Goal: Information Seeking & Learning: Learn about a topic

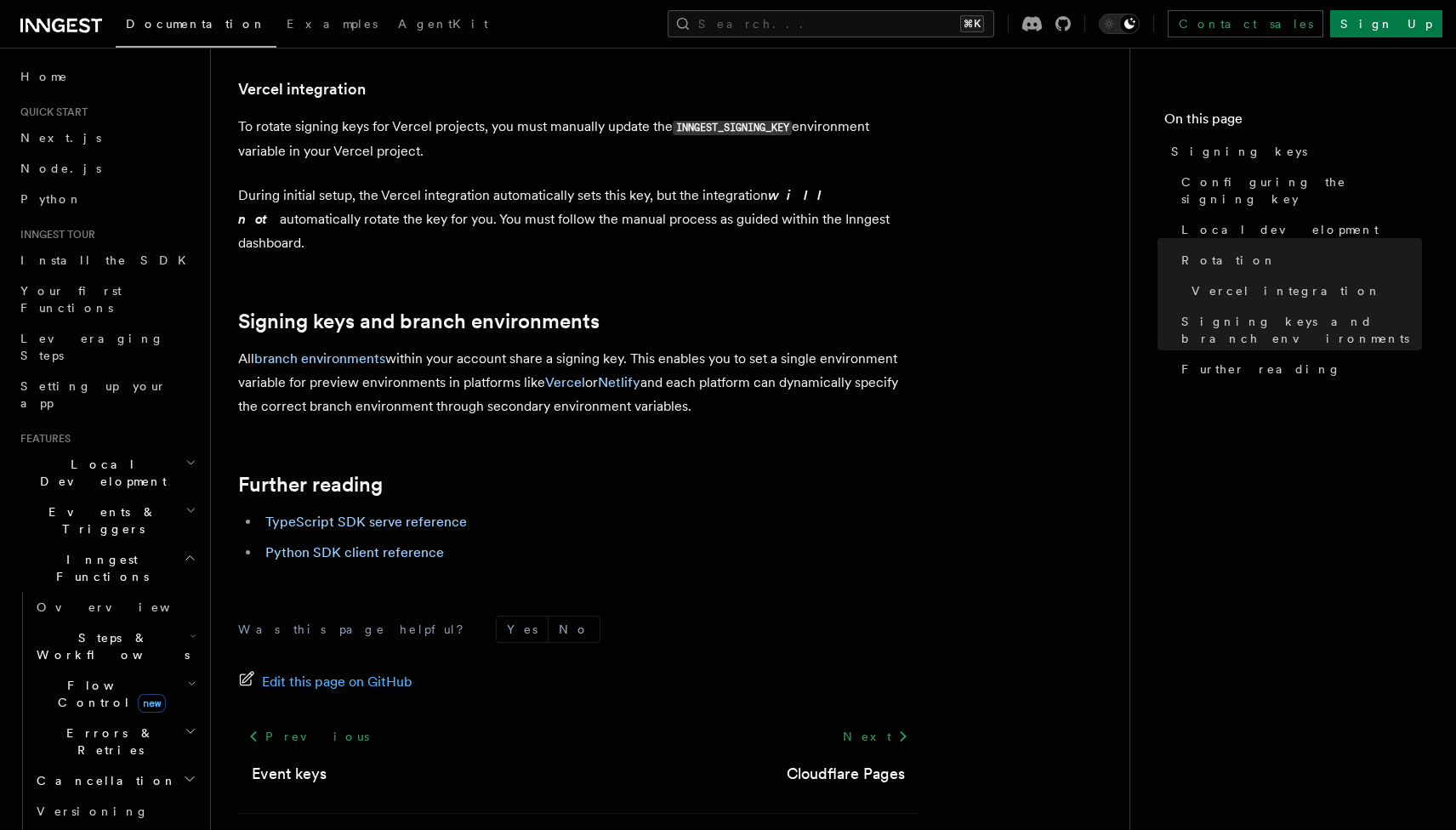
scroll to position [1741, 0]
click at [904, 21] on button "Search... ⌘K" at bounding box center [831, 24] width 327 height 27
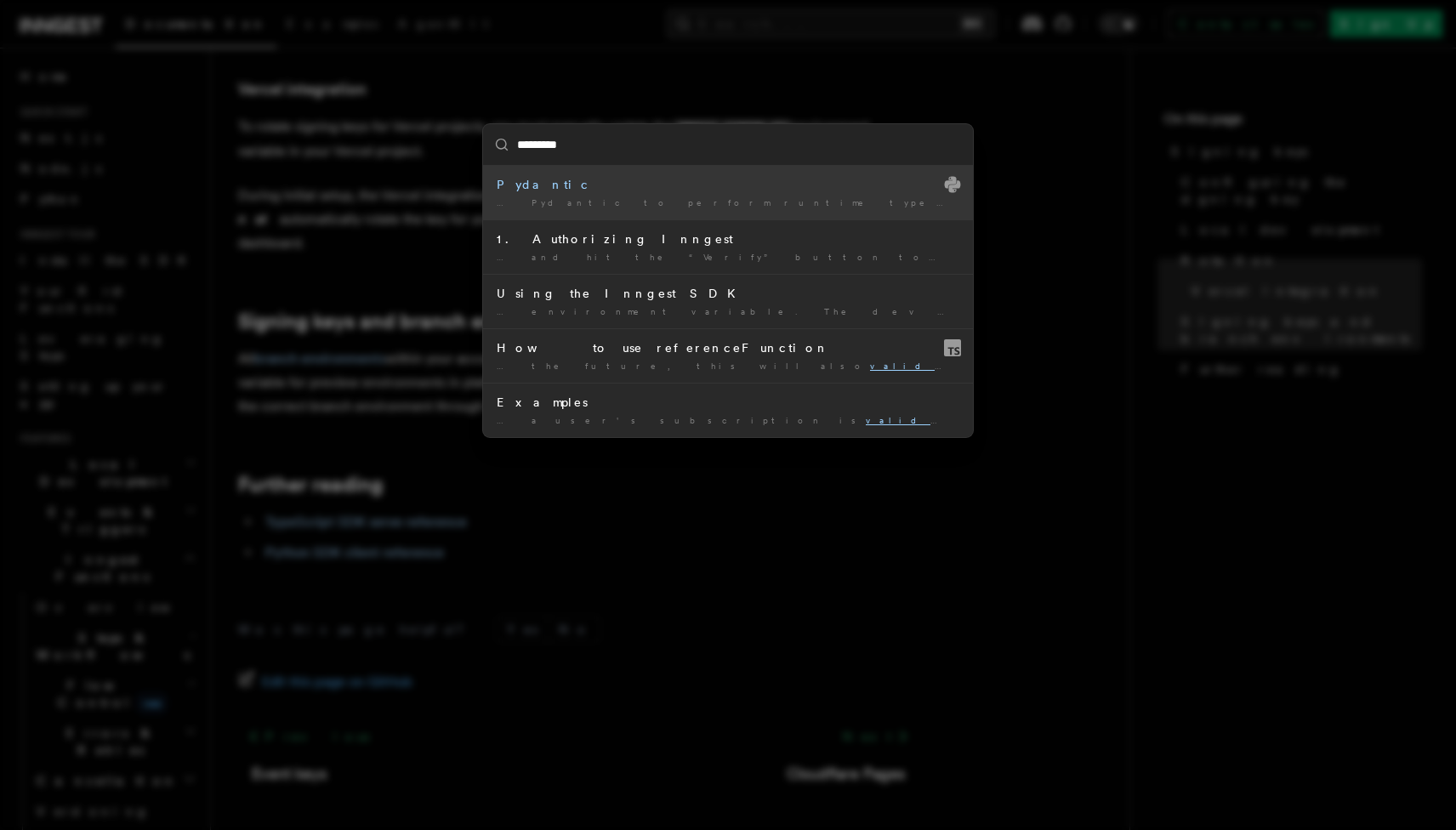
type input "**********"
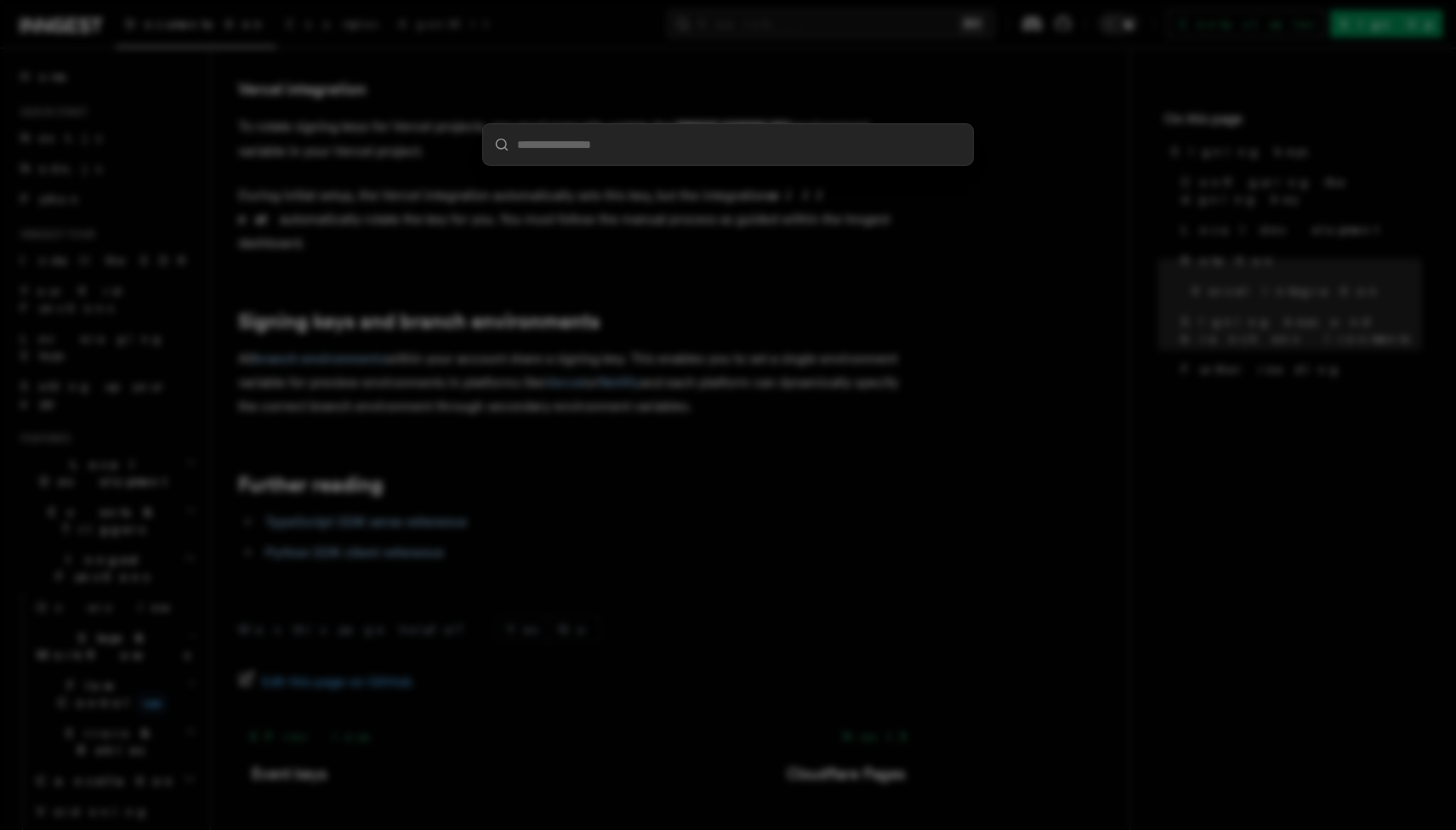
click at [442, 35] on div at bounding box center [728, 415] width 1456 height 830
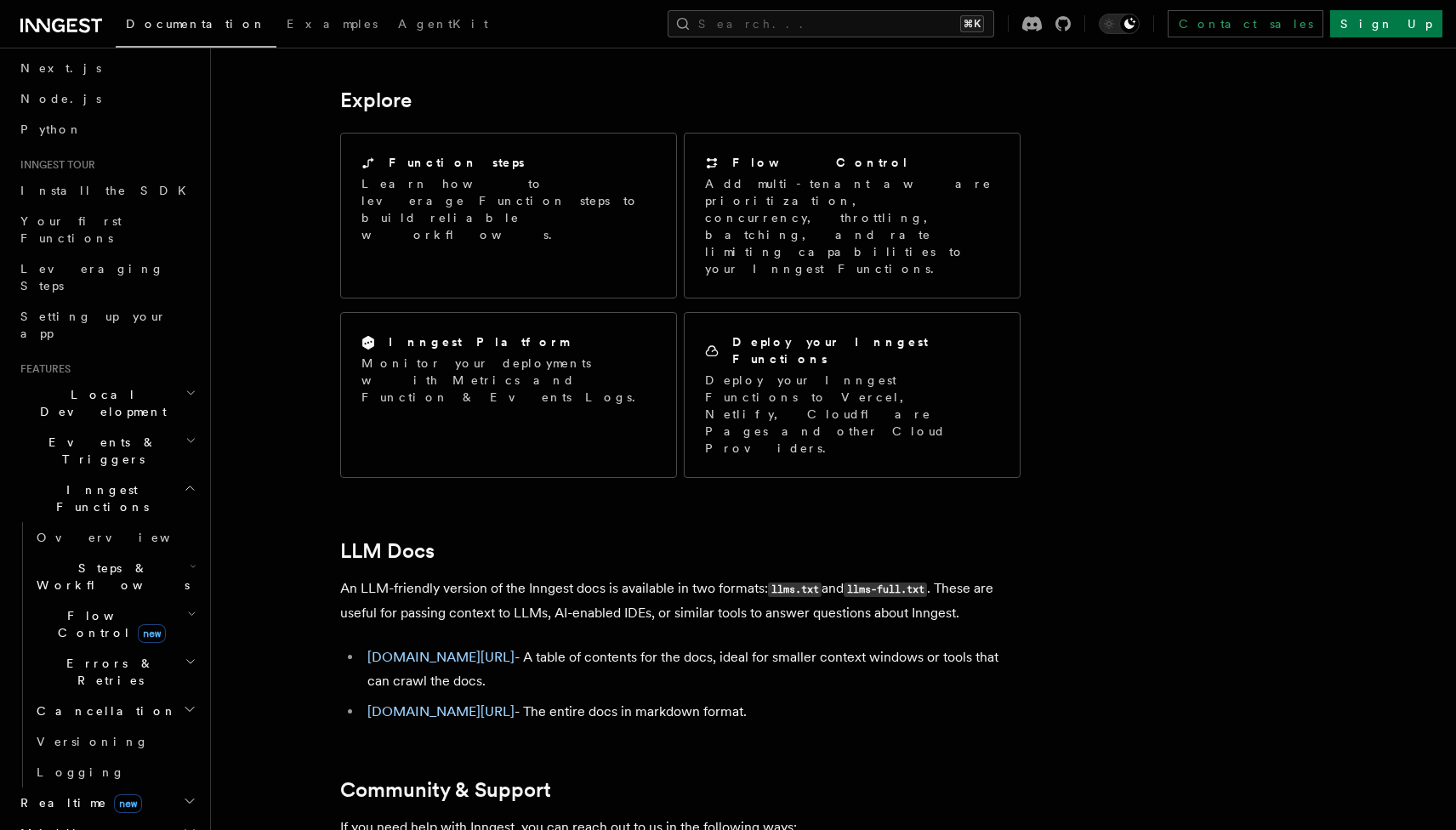
scroll to position [78, 0]
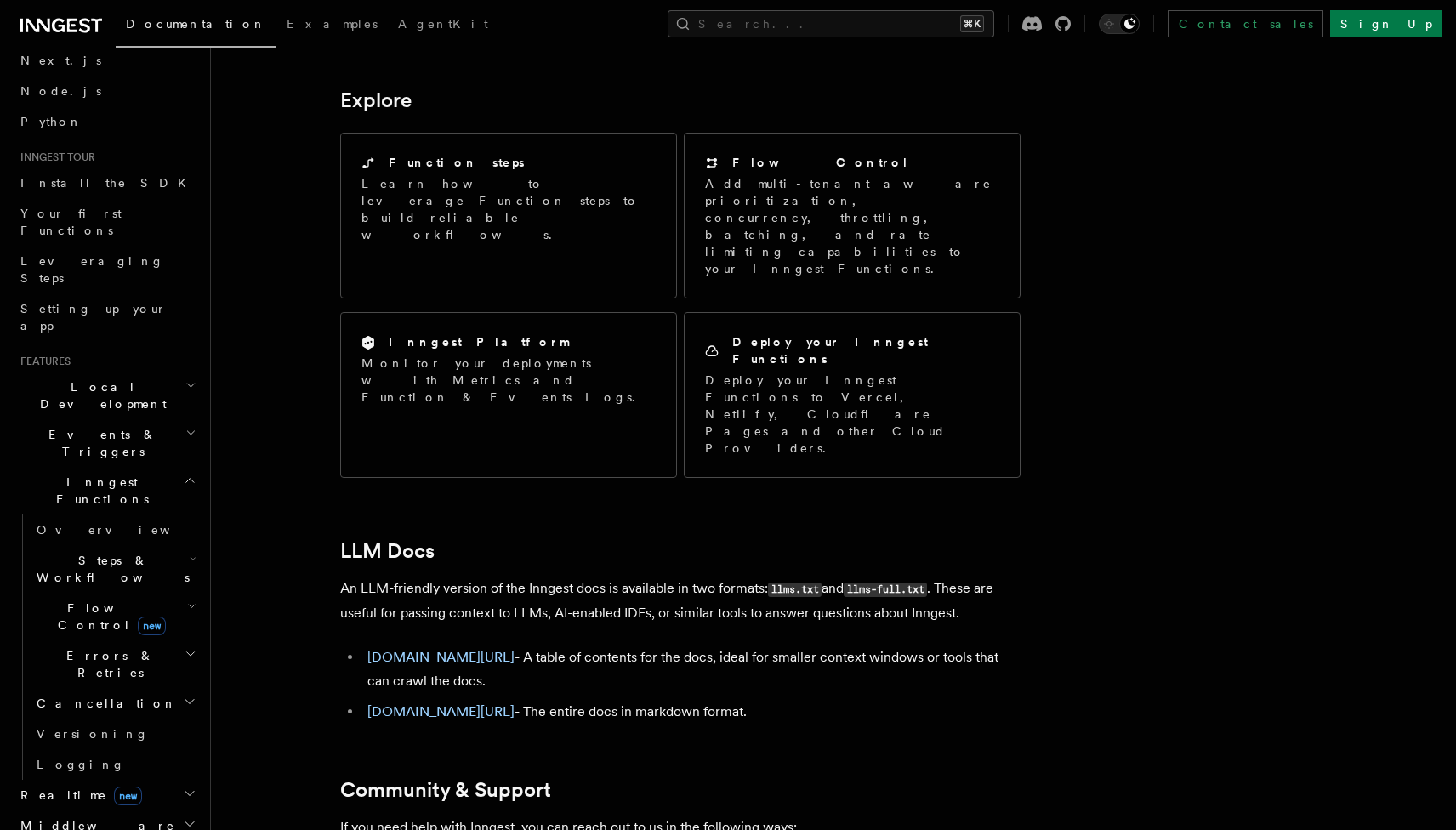
click at [51, 818] on span "Middleware" at bounding box center [93, 826] width 161 height 17
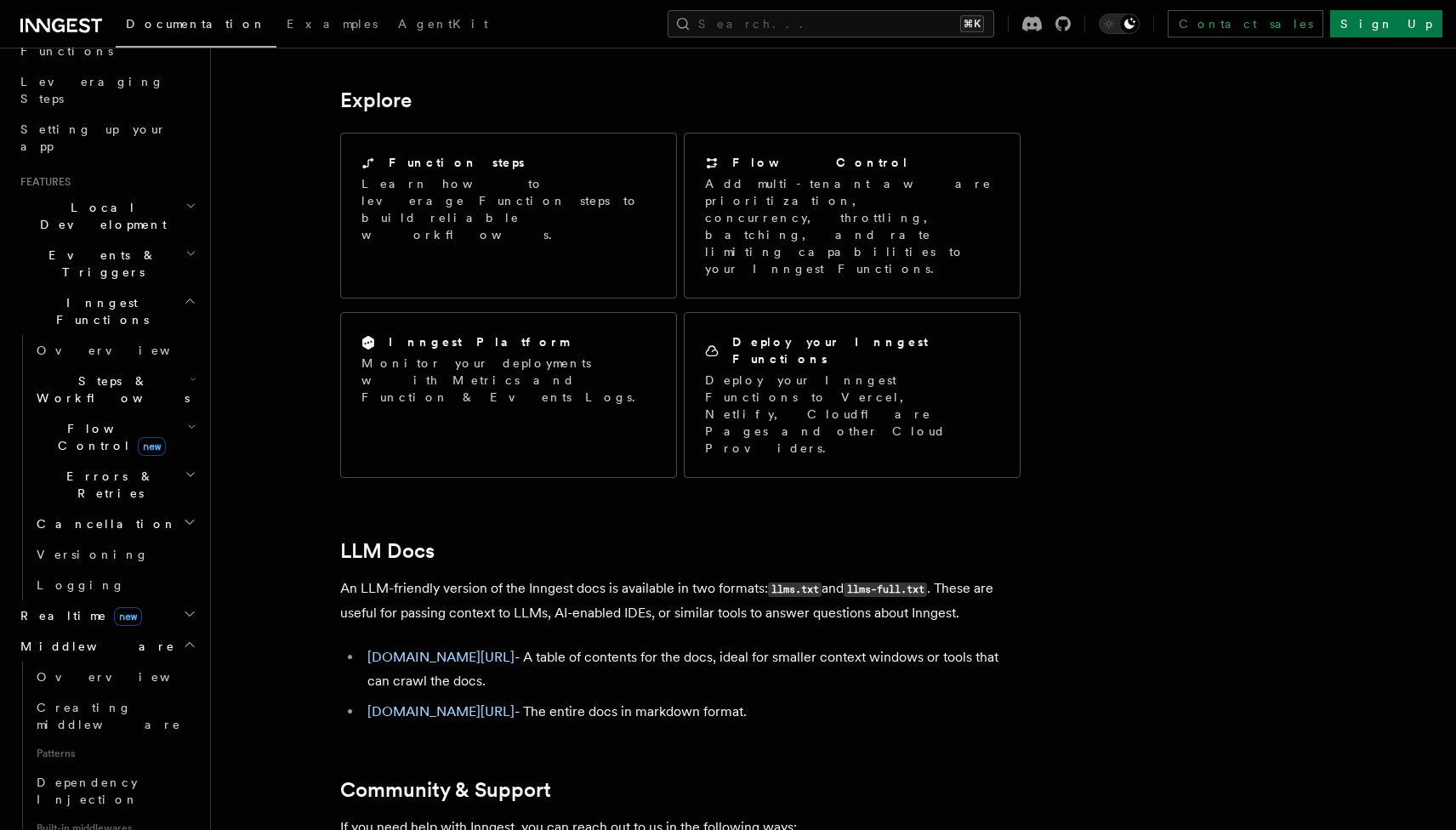
scroll to position [348, 0]
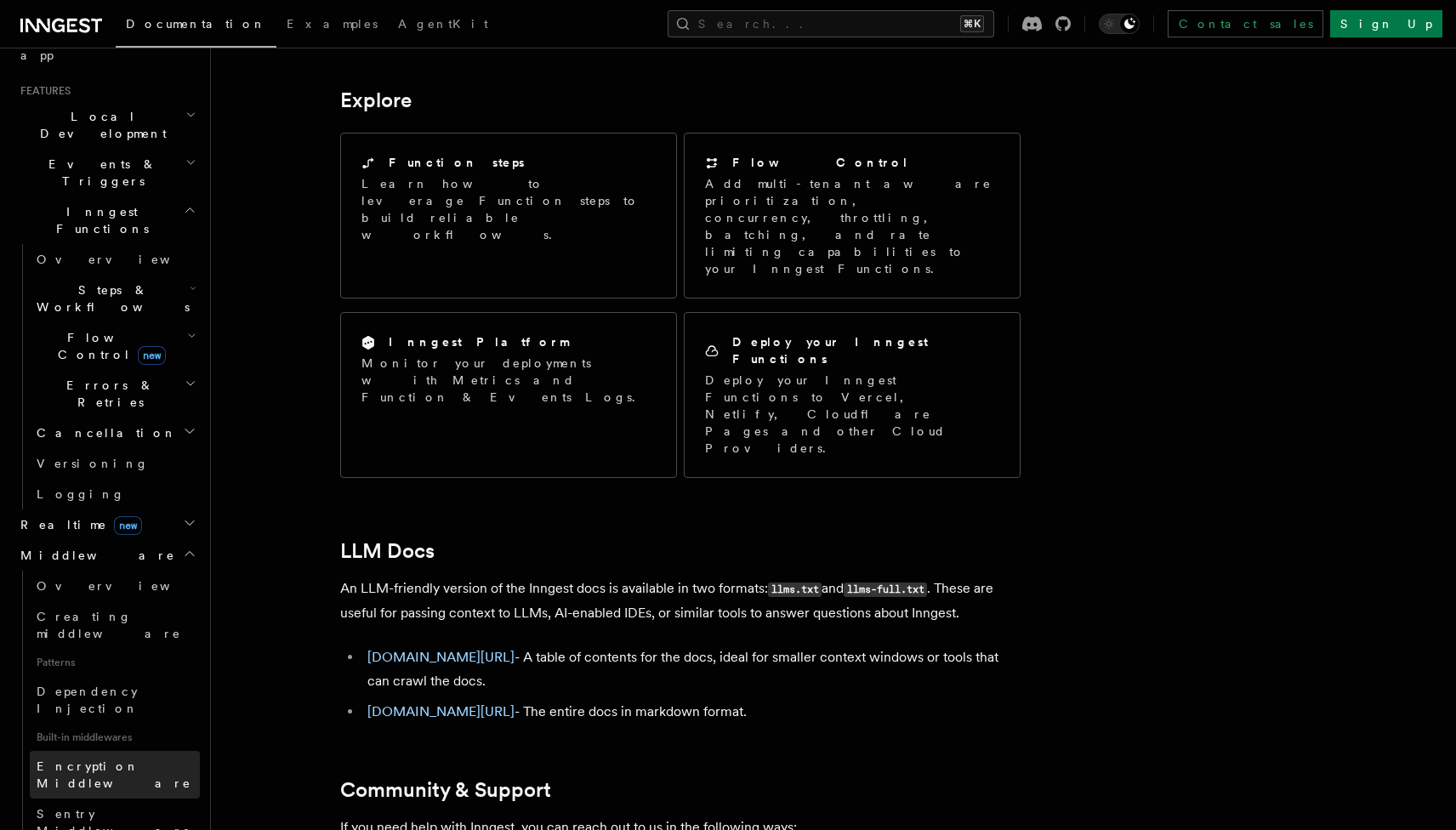
click at [84, 760] on span "Encryption Middleware" at bounding box center [115, 774] width 155 height 31
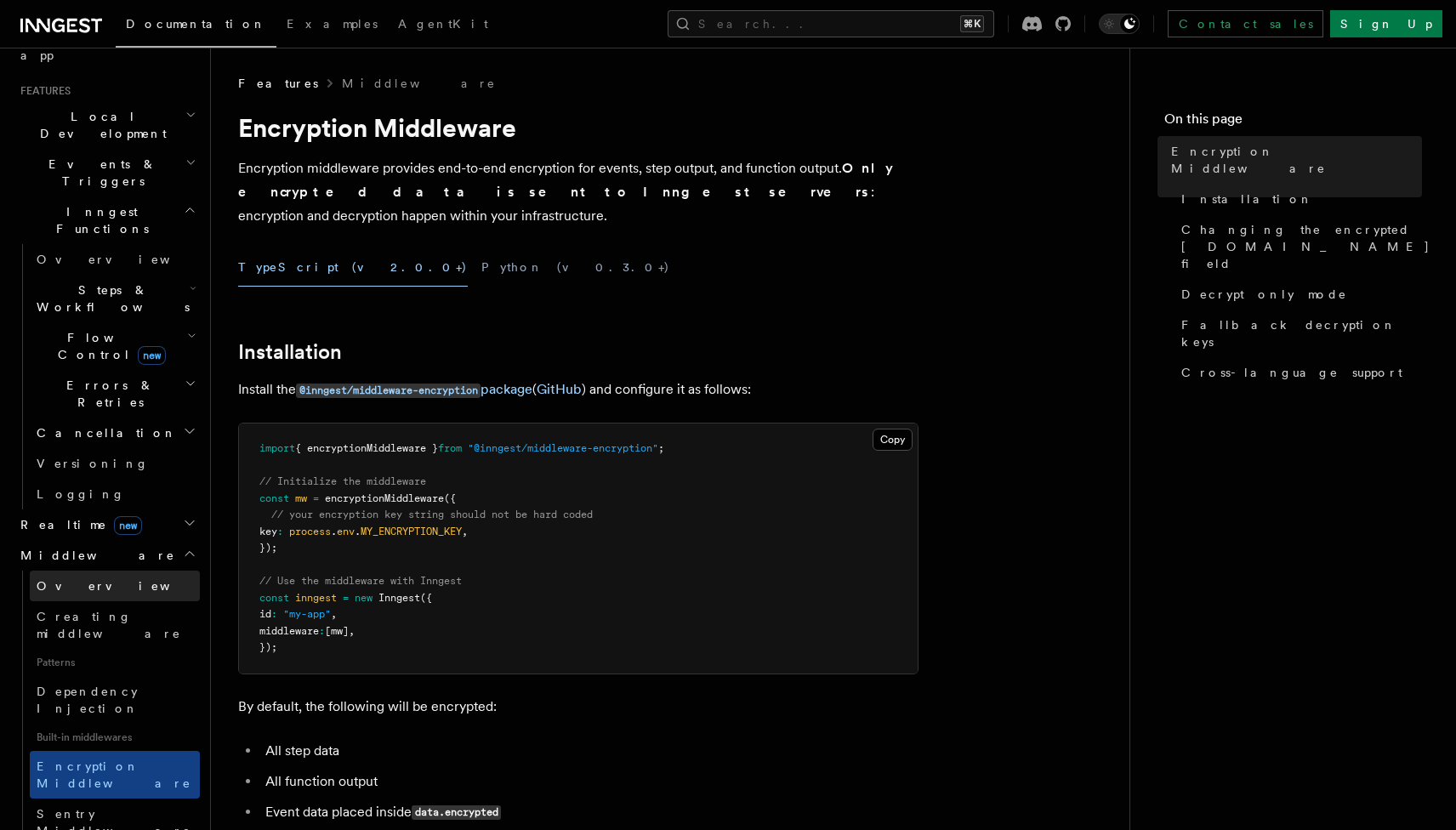
click at [96, 571] on link "Overview" at bounding box center [115, 586] width 170 height 31
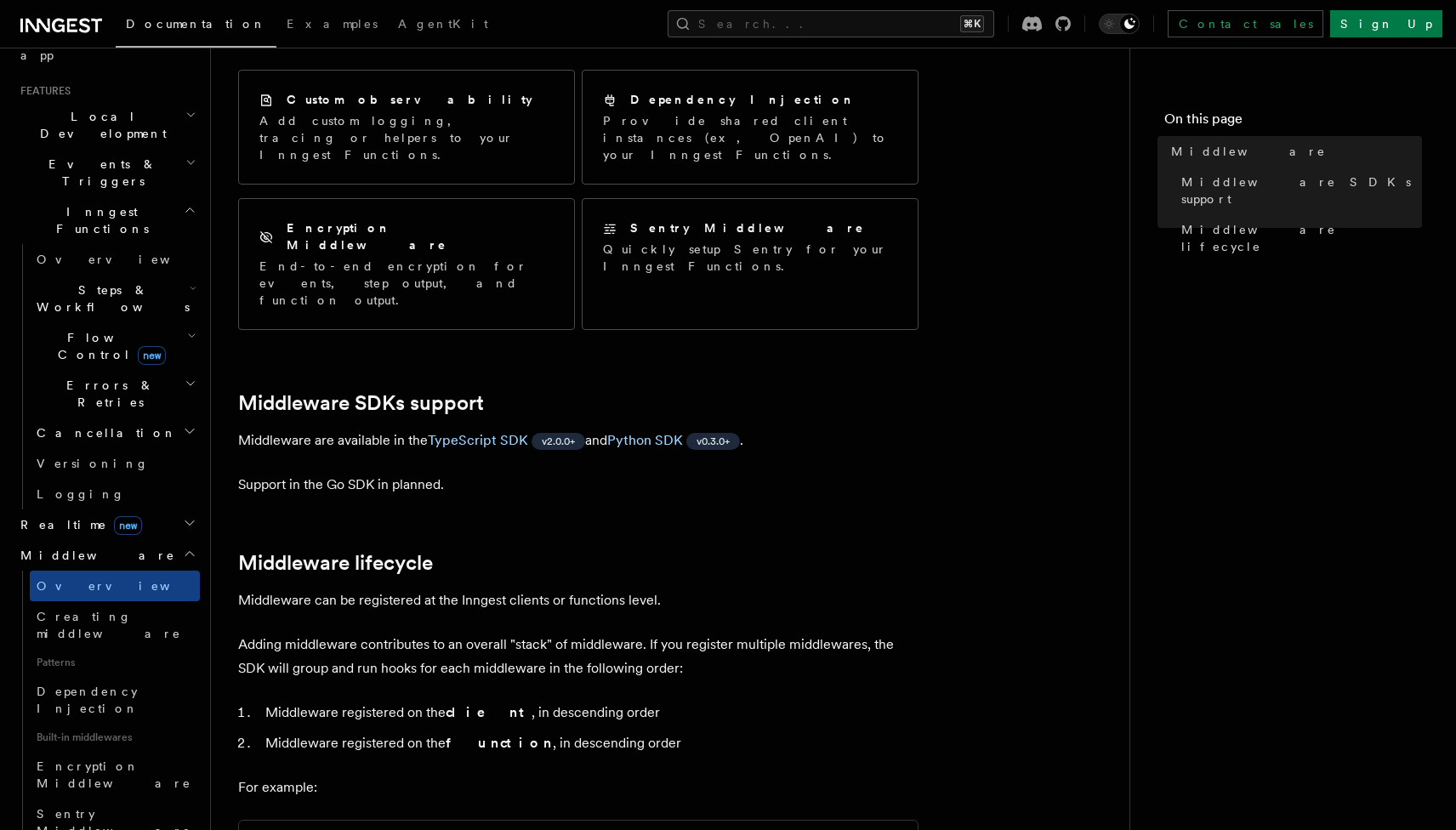
scroll to position [261, 0]
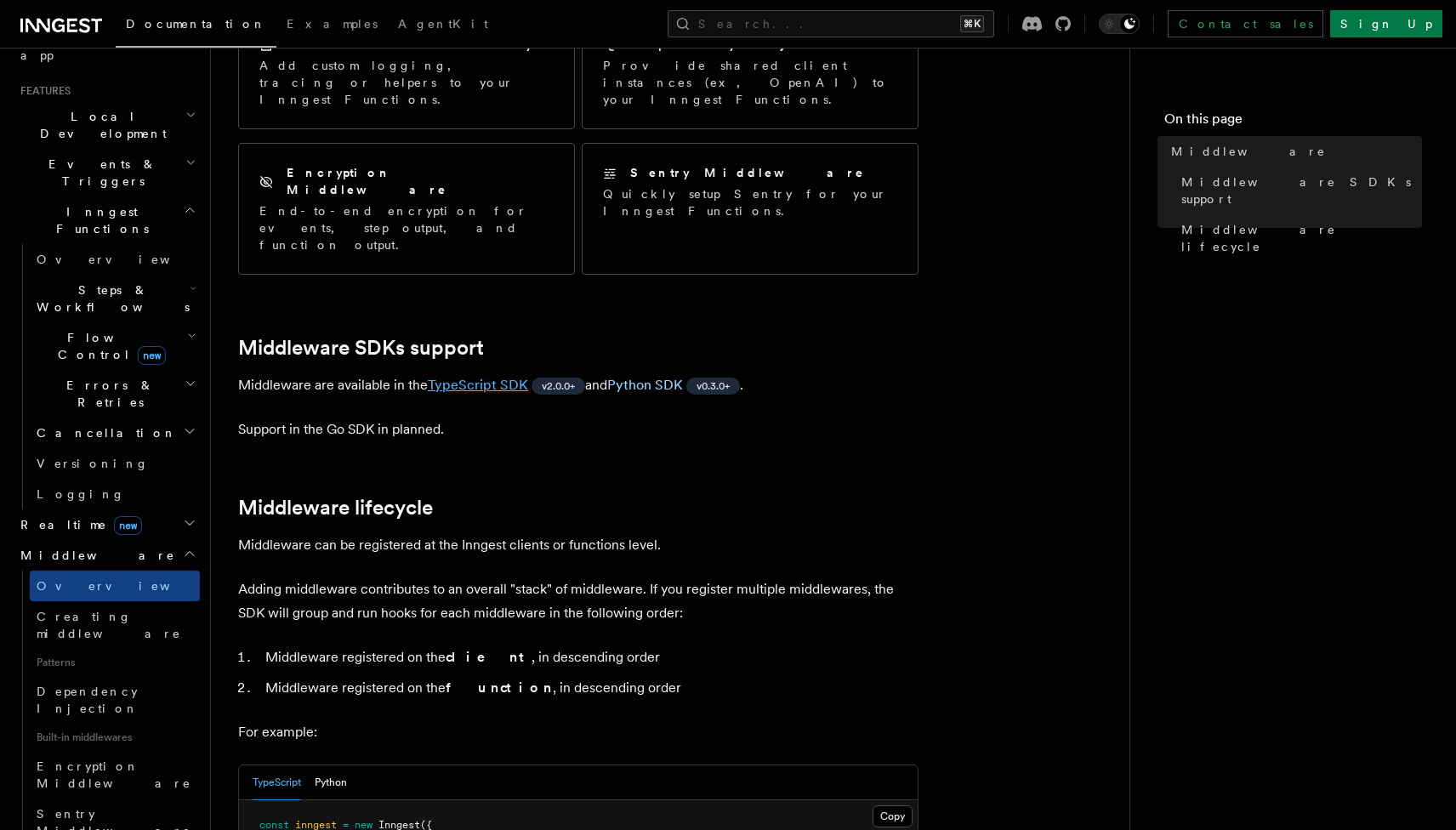
click at [490, 377] on link "TypeScript SDK" at bounding box center [479, 385] width 100 height 16
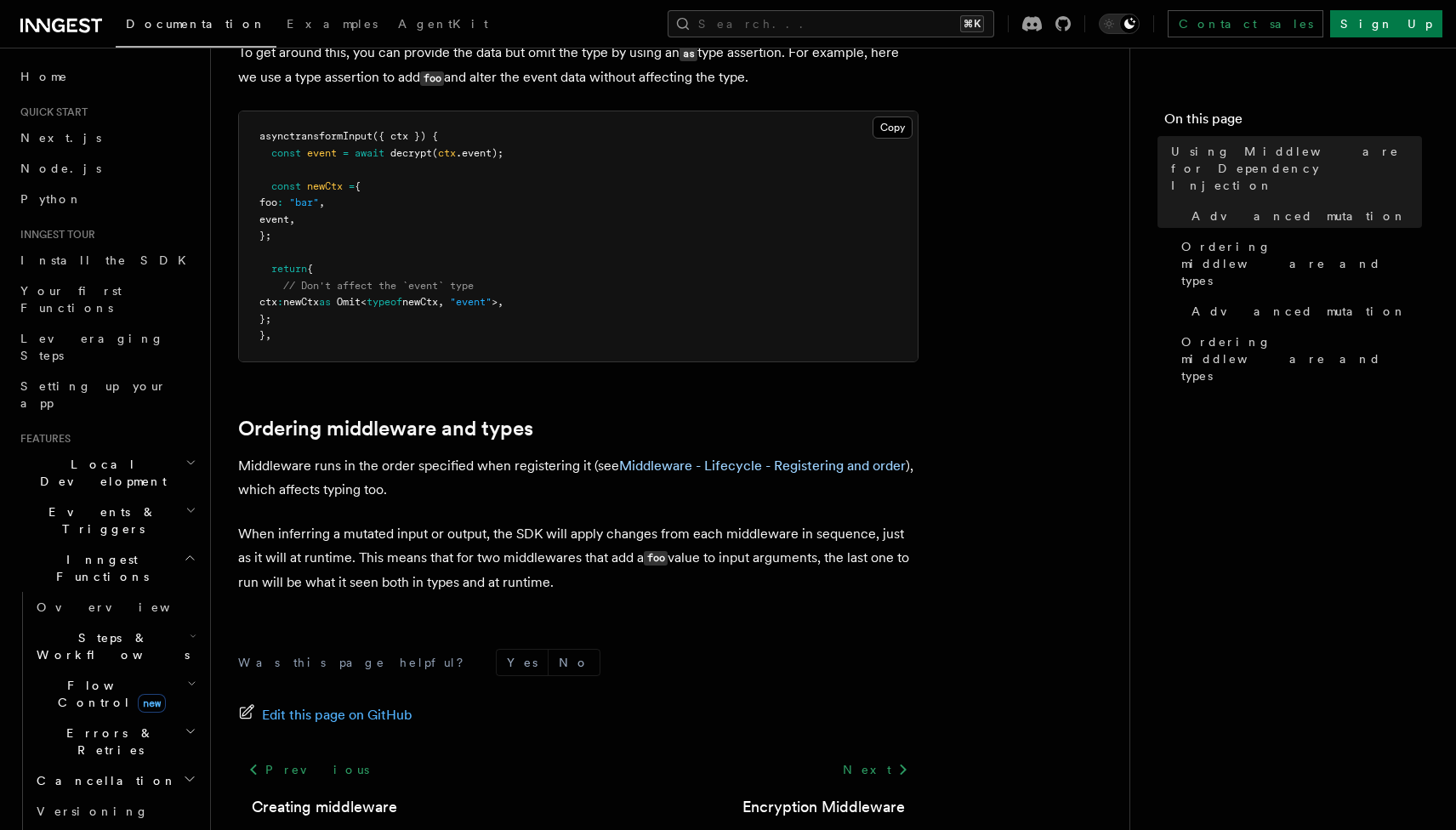
scroll to position [1937, 0]
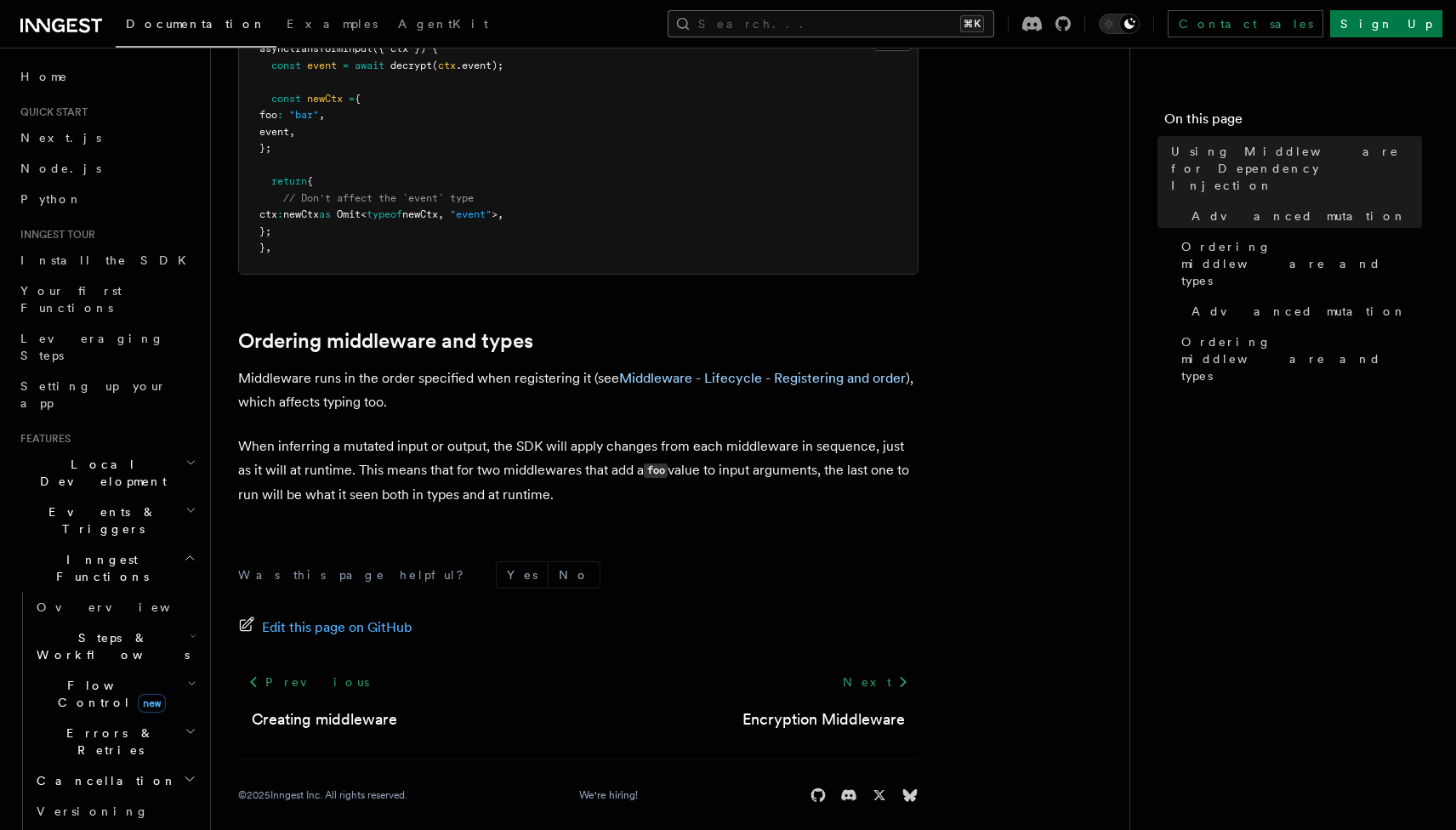
click at [884, 24] on button "Search... ⌘K" at bounding box center [831, 24] width 327 height 27
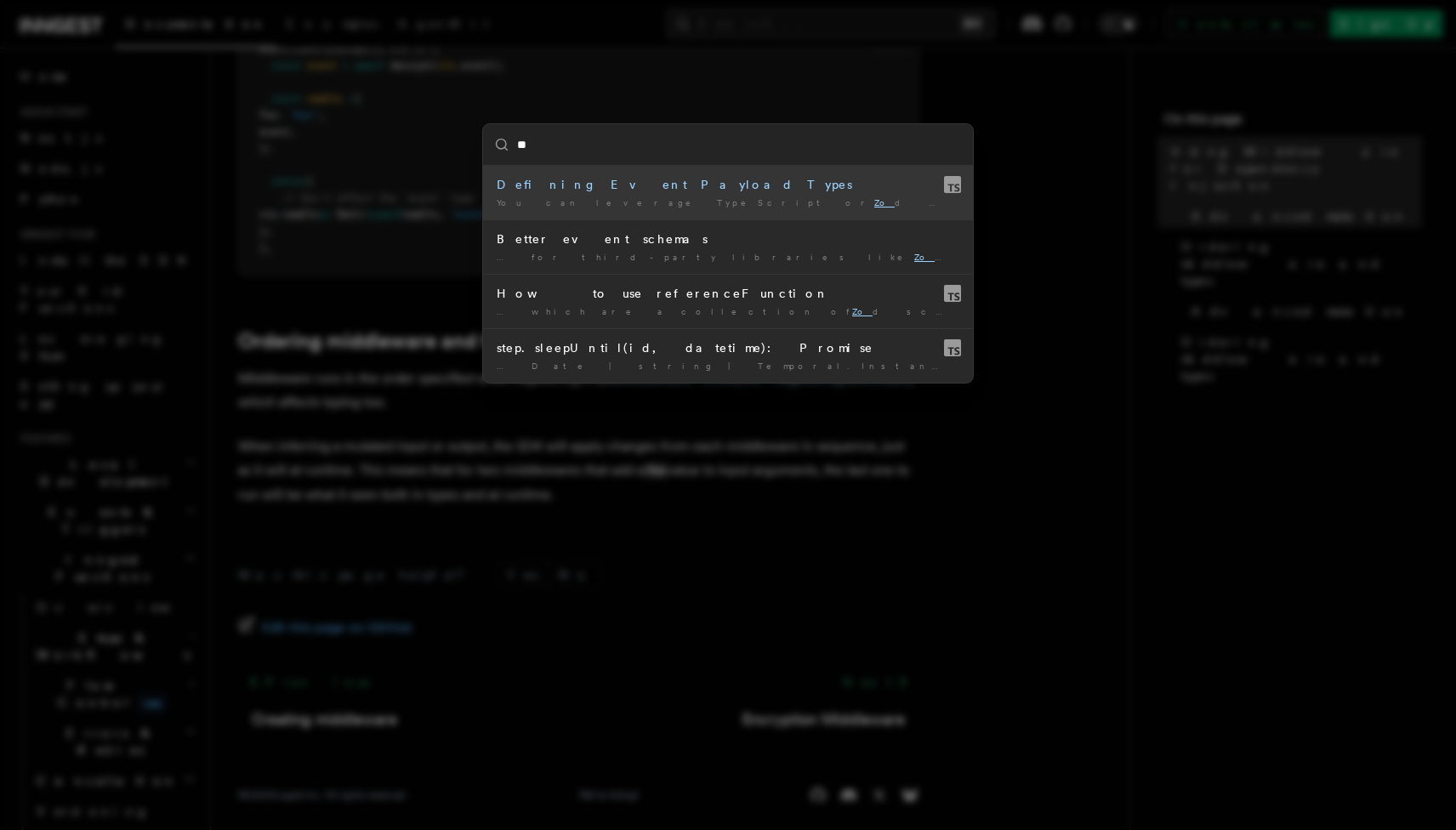
type input "***"
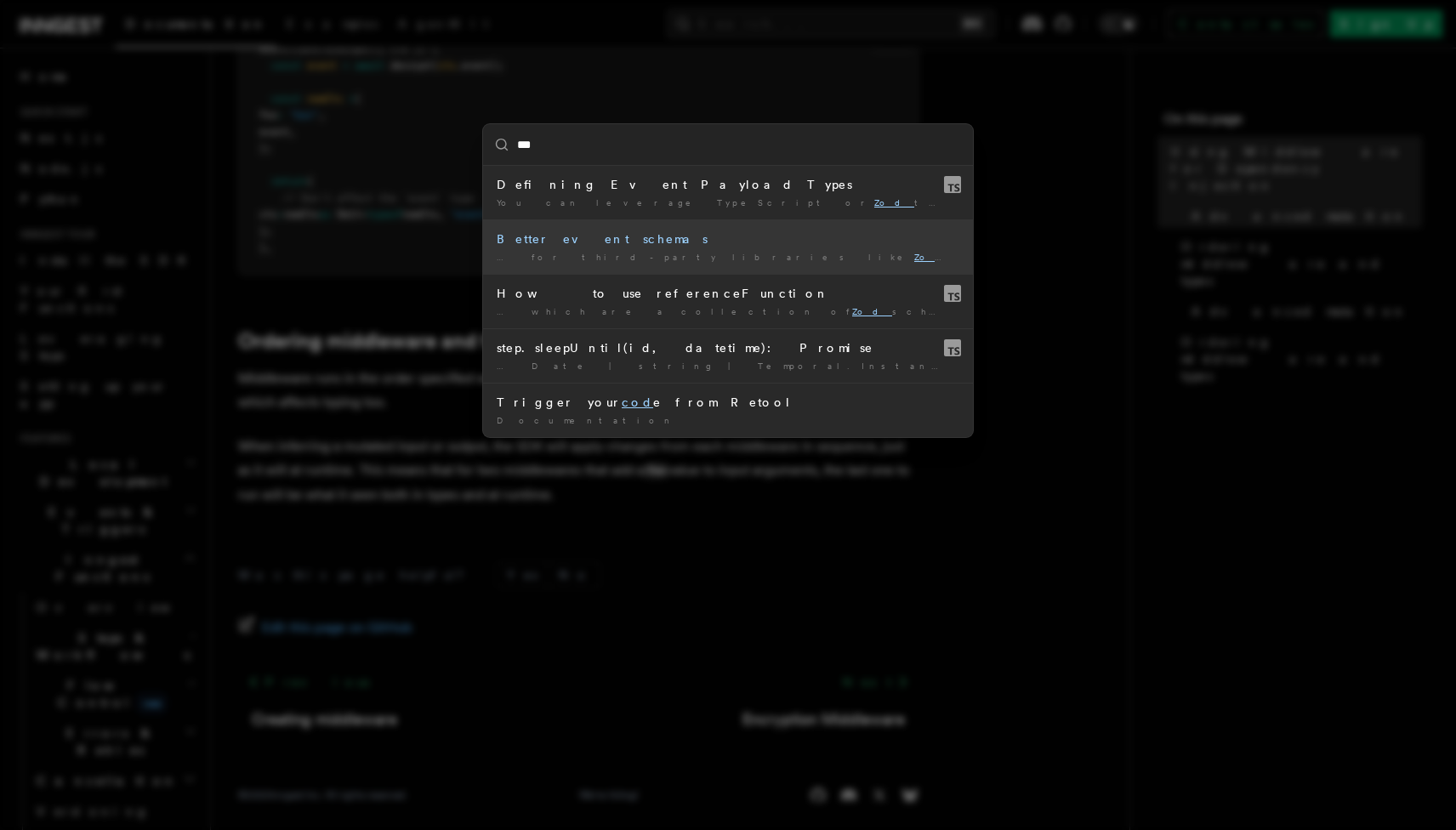
click at [778, 247] on div "Better event schemas" at bounding box center [728, 239] width 463 height 17
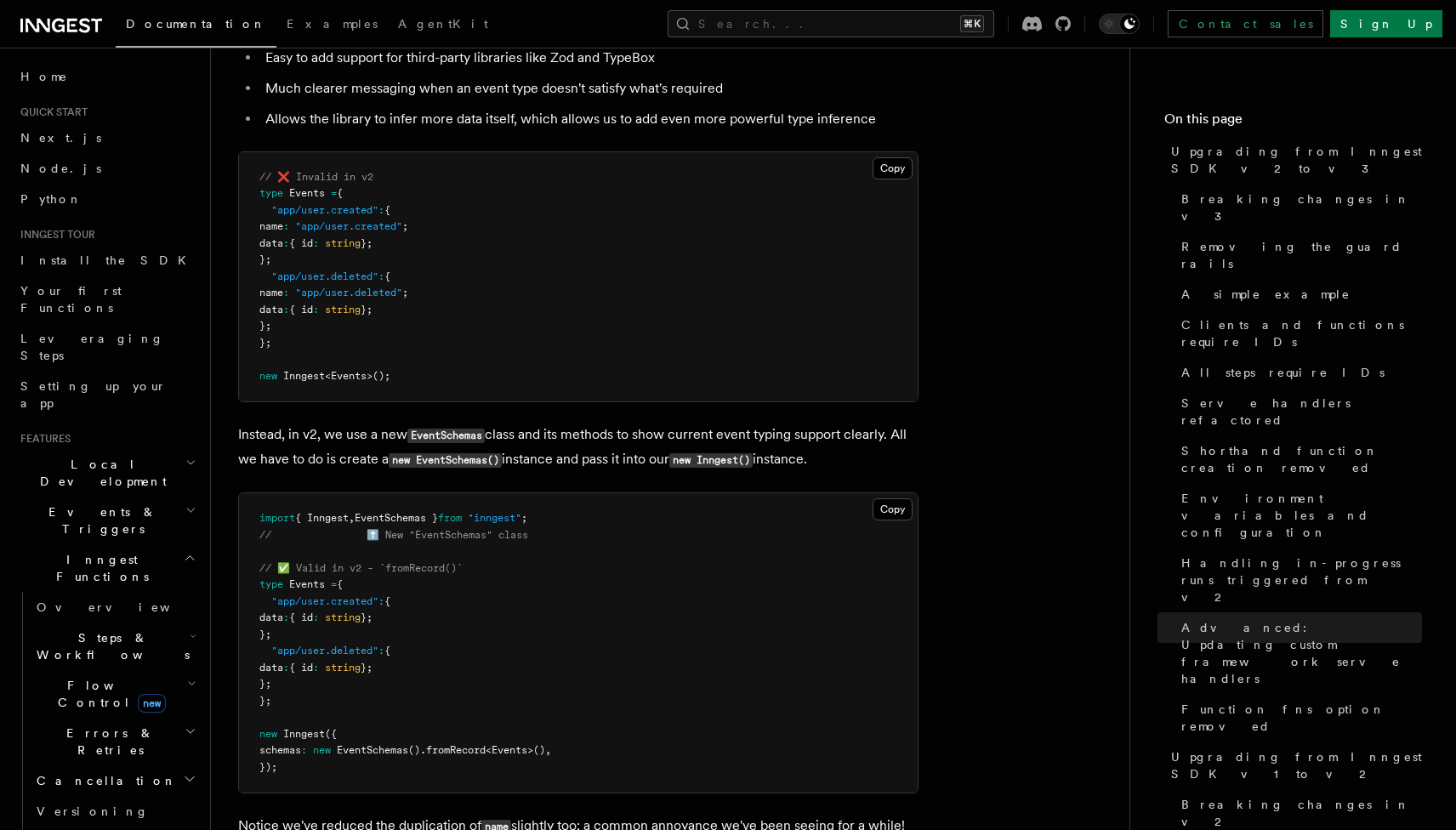
scroll to position [9845, 0]
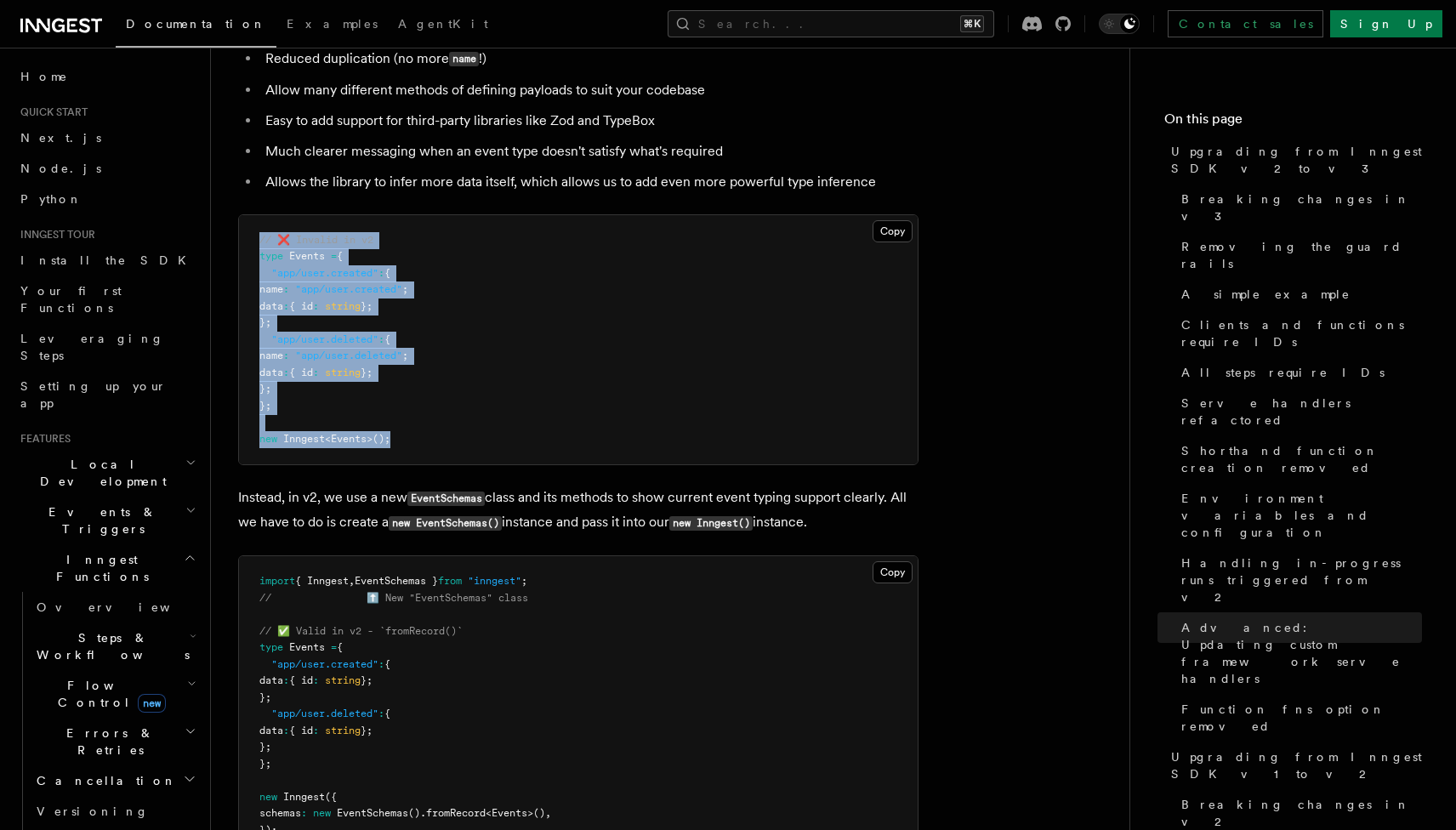
drag, startPoint x: 416, startPoint y: 342, endPoint x: 233, endPoint y: 116, distance: 290.8
copy code "// ❌ Invalid in v2 type Events = { "app/user.created" : { name : "app/user.crea…"
